Goal: Task Accomplishment & Management: Use online tool/utility

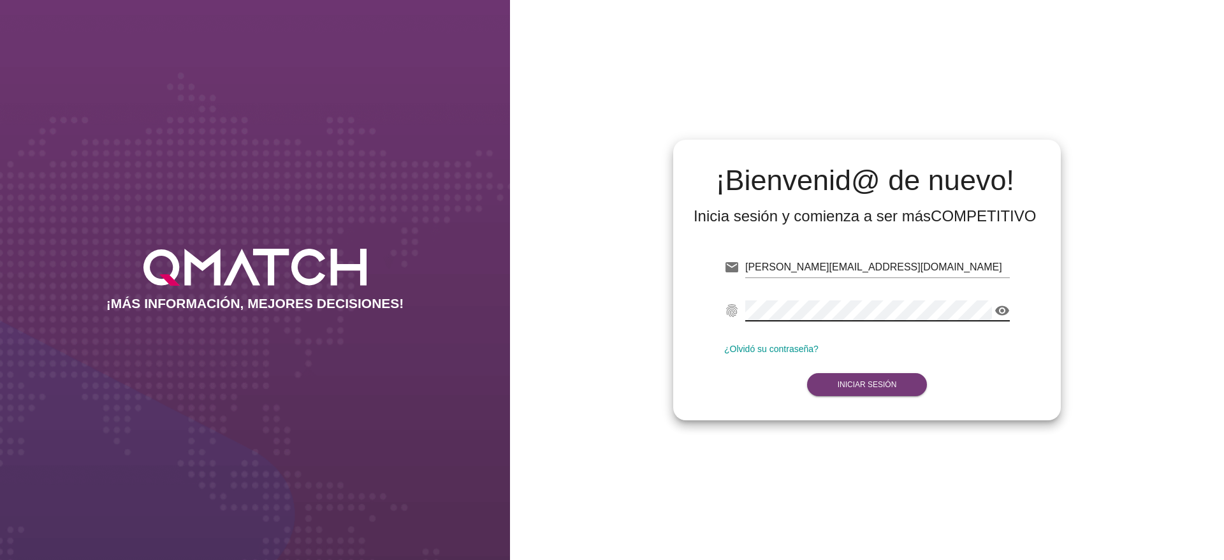
click at [807, 383] on form "email [PERSON_NAME][EMAIL_ADDRESS][DOMAIN_NAME] fingerprint visibility ¿Olvidó …" at bounding box center [867, 324] width 286 height 150
click at [858, 385] on strong "Iniciar Sesión" at bounding box center [867, 384] width 59 height 9
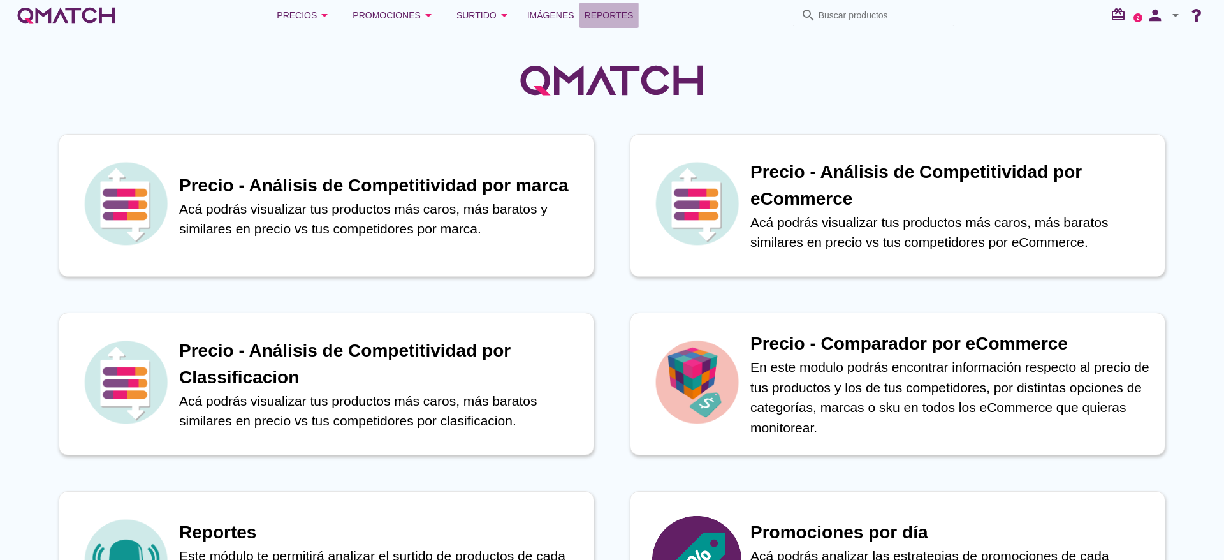
click at [601, 14] on span "Reportes" at bounding box center [609, 15] width 49 height 15
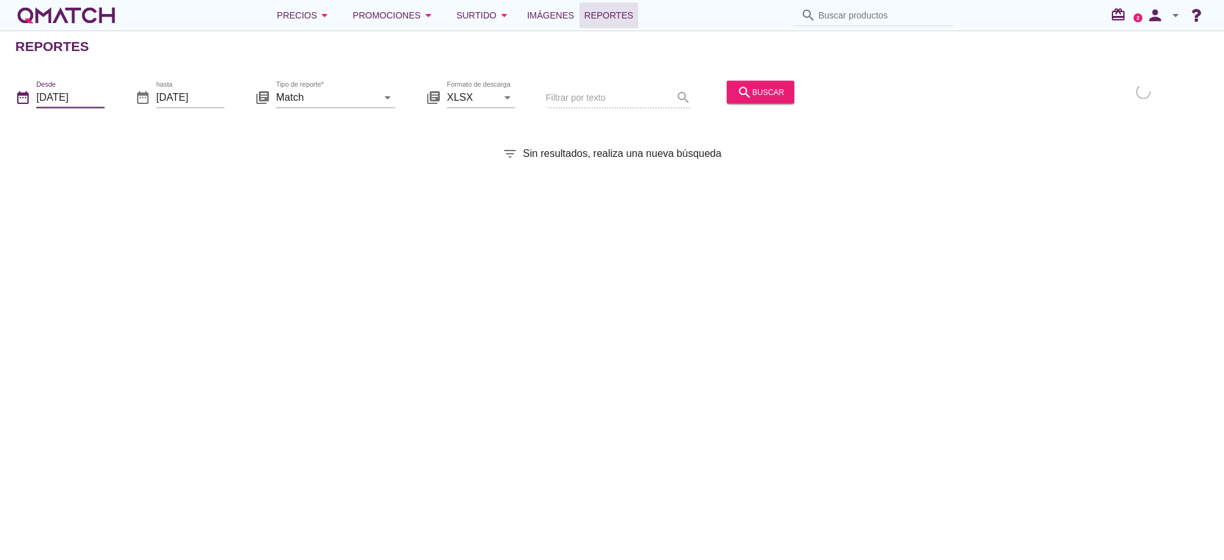
click at [85, 95] on input "[DATE]" at bounding box center [70, 97] width 68 height 20
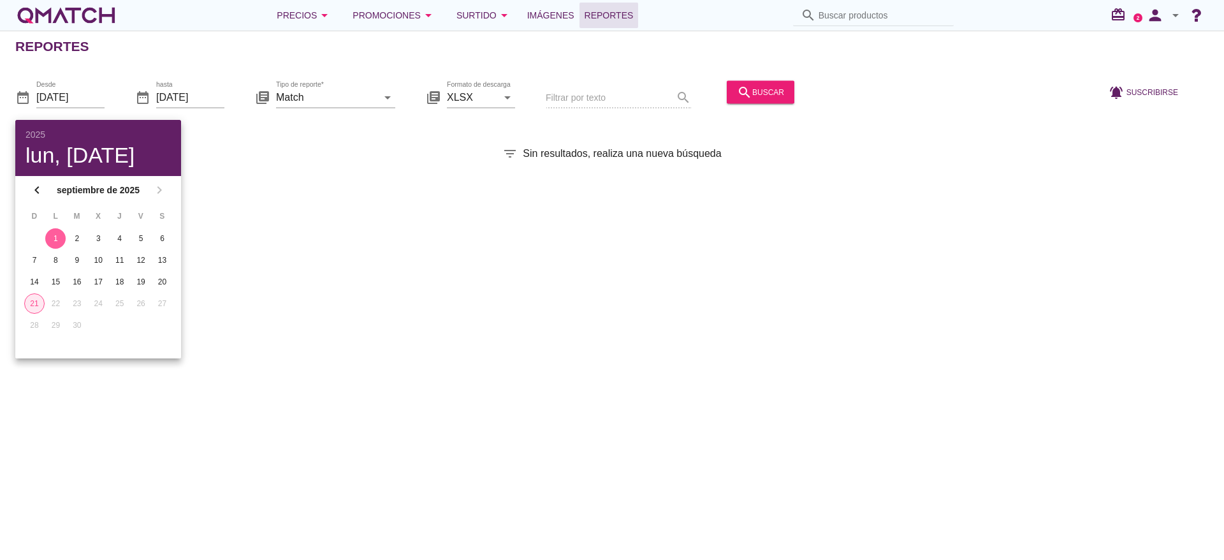
click at [37, 301] on div "21" at bounding box center [34, 303] width 19 height 11
type input "[DATE]"
click at [297, 101] on input "Match" at bounding box center [326, 97] width 101 height 20
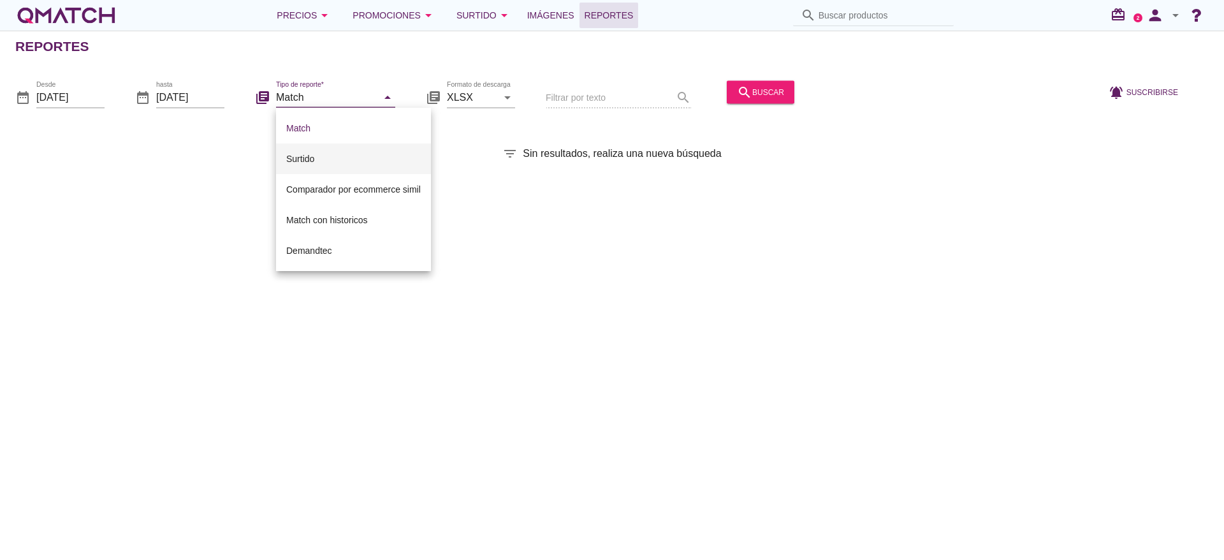
click at [309, 157] on div "Surtido" at bounding box center [353, 158] width 135 height 15
type input "Surtido"
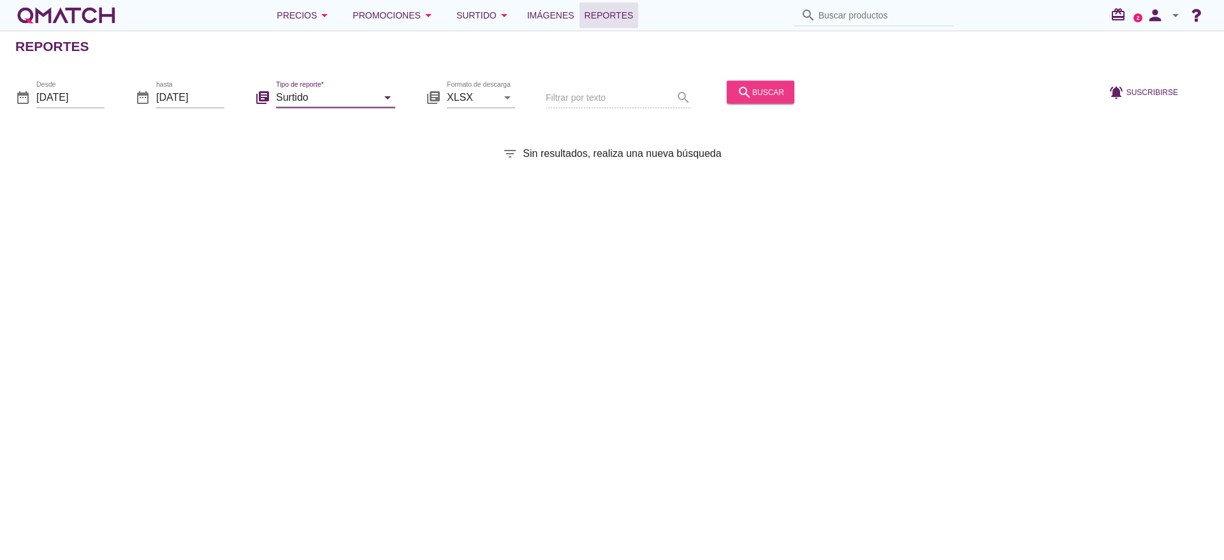
click at [760, 90] on div "search buscar" at bounding box center [760, 91] width 47 height 15
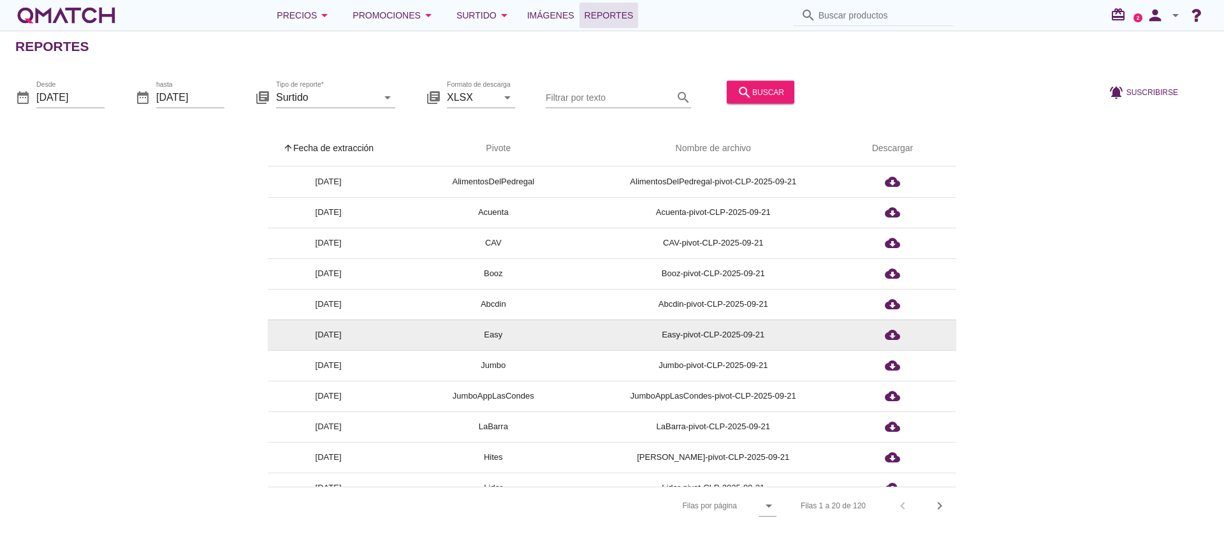
scroll to position [96, 0]
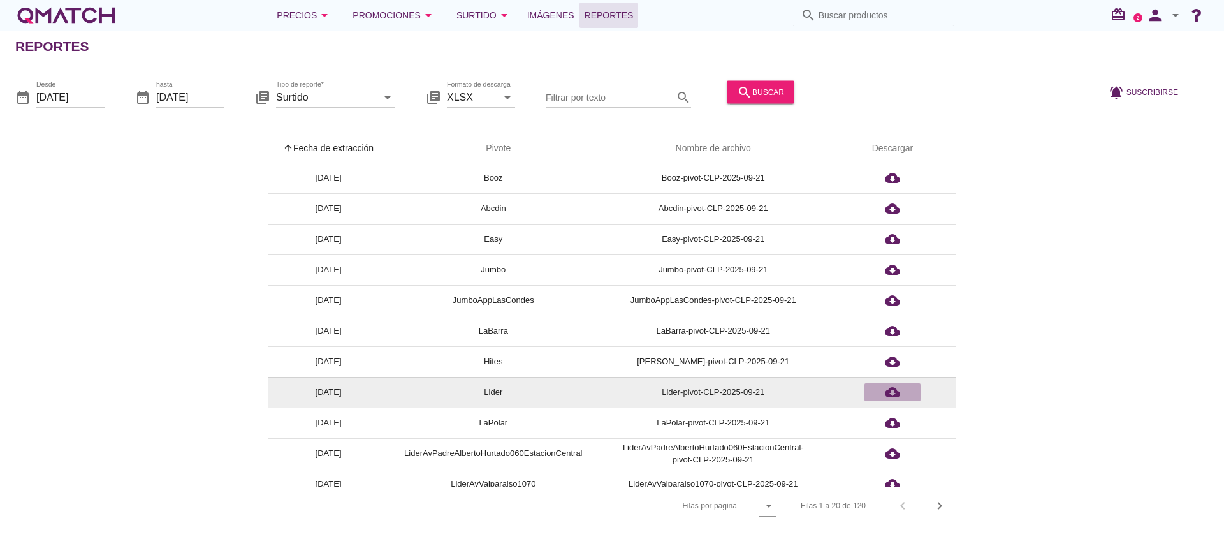
click at [891, 392] on icon "cloud_download" at bounding box center [892, 392] width 15 height 15
